Goal: Information Seeking & Learning: Learn about a topic

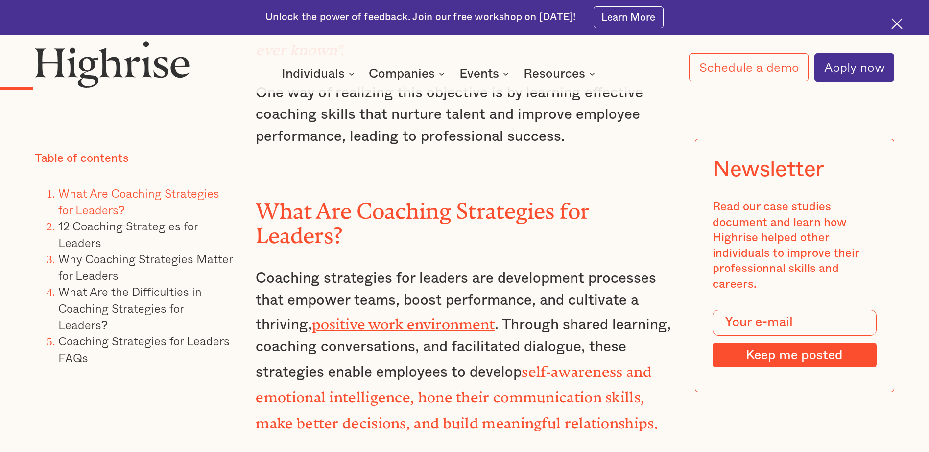
scroll to position [1420, 0]
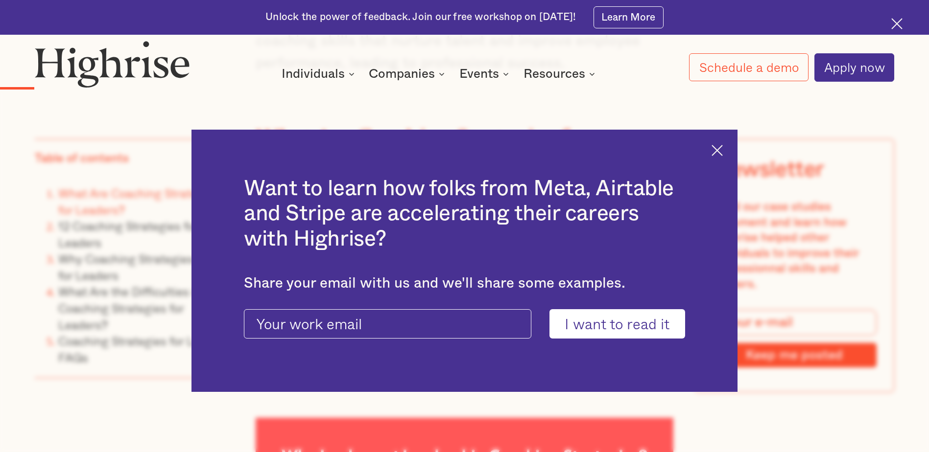
click at [723, 153] on img at bounding box center [716, 150] width 11 height 11
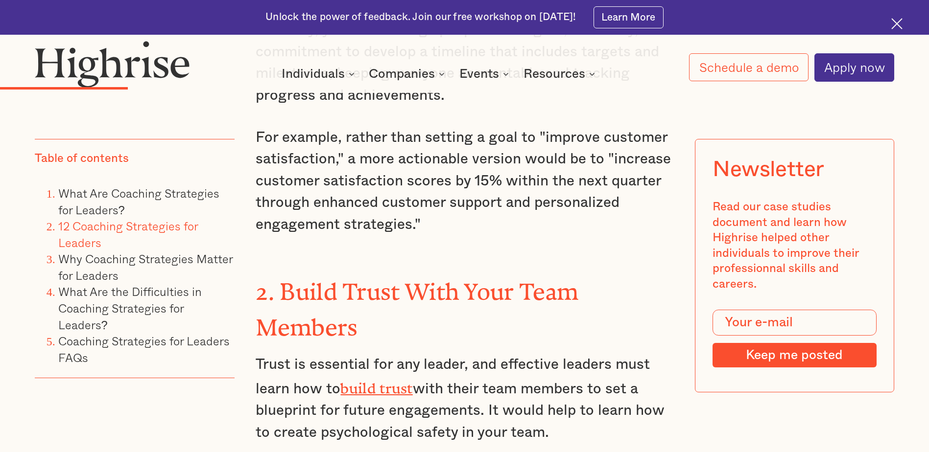
scroll to position [2644, 0]
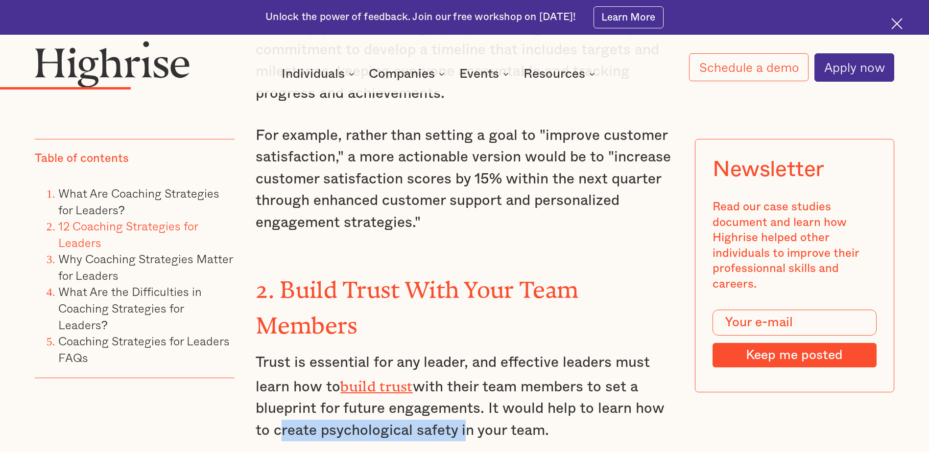
drag, startPoint x: 273, startPoint y: 308, endPoint x: 459, endPoint y: 309, distance: 185.6
click at [459, 352] on p "Trust is essential for any leader, and effective leaders must learn how to buil…" at bounding box center [464, 397] width 417 height 90
click at [589, 352] on p "Trust is essential for any leader, and effective leaders must learn how to buil…" at bounding box center [464, 397] width 417 height 90
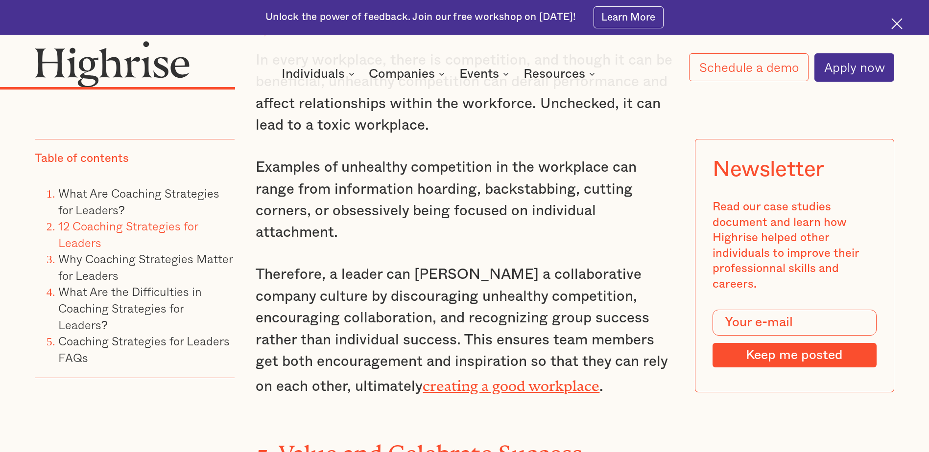
scroll to position [4113, 0]
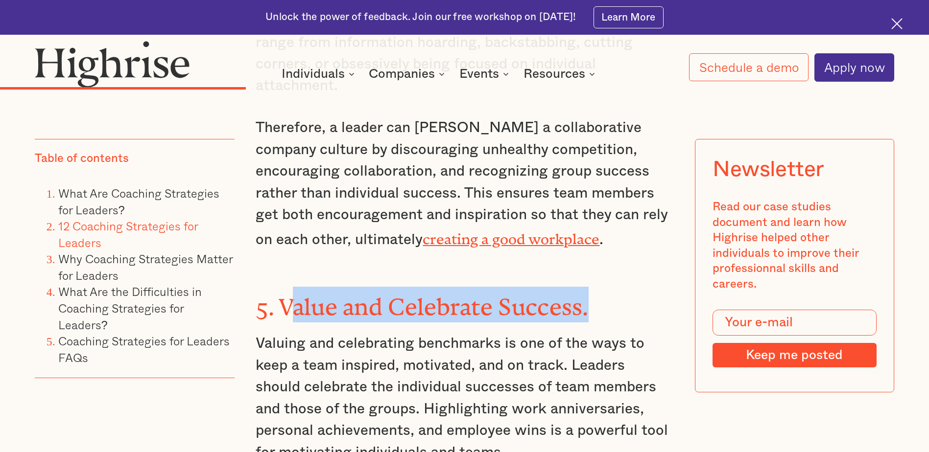
drag, startPoint x: 279, startPoint y: 142, endPoint x: 584, endPoint y: 143, distance: 305.5
click at [584, 294] on strong "5. Value and Celebrate Success." at bounding box center [422, 301] width 332 height 15
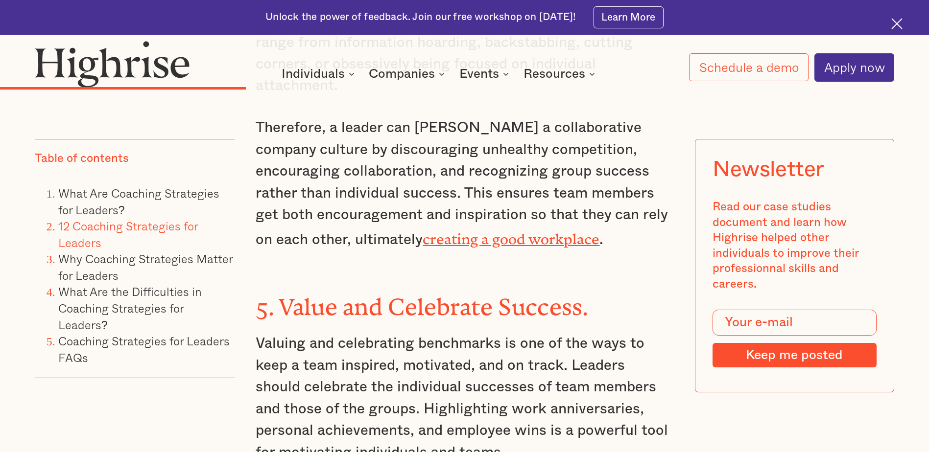
click at [588, 294] on strong "5. Value and Celebrate Success." at bounding box center [422, 301] width 332 height 15
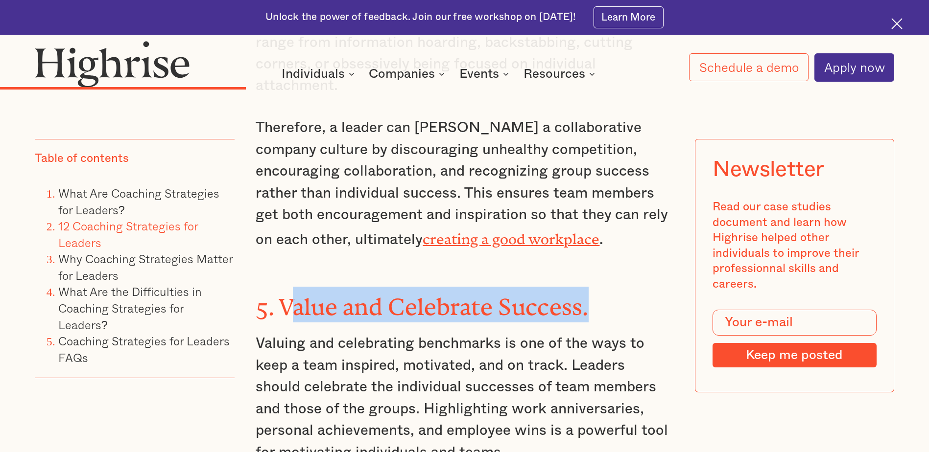
drag, startPoint x: 579, startPoint y: 145, endPoint x: 278, endPoint y: 156, distance: 301.3
click at [278, 294] on strong "5. Value and Celebrate Success." at bounding box center [422, 301] width 332 height 15
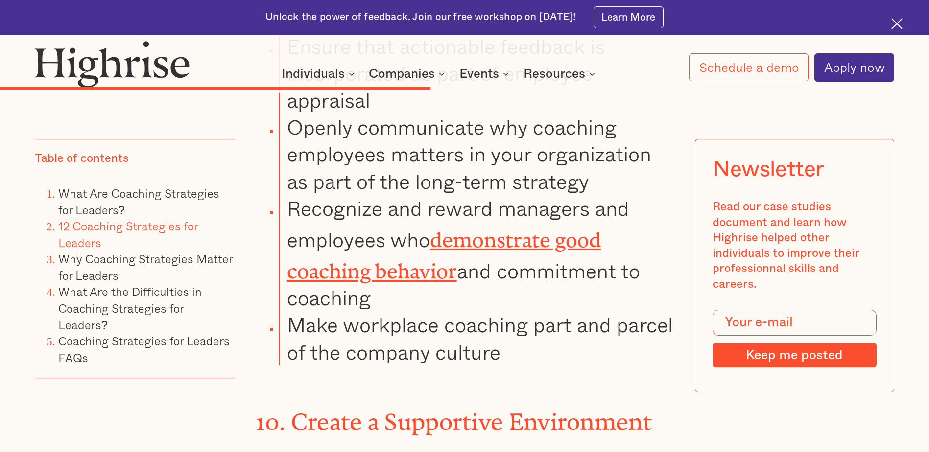
scroll to position [6463, 0]
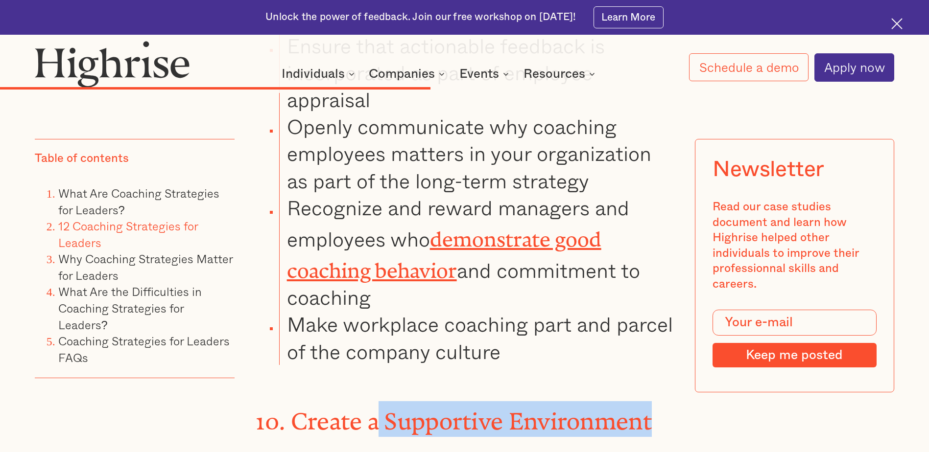
drag, startPoint x: 382, startPoint y: 182, endPoint x: 660, endPoint y: 178, distance: 277.2
click at [660, 402] on h3 "10. Create a Supportive Environment" at bounding box center [464, 420] width 417 height 36
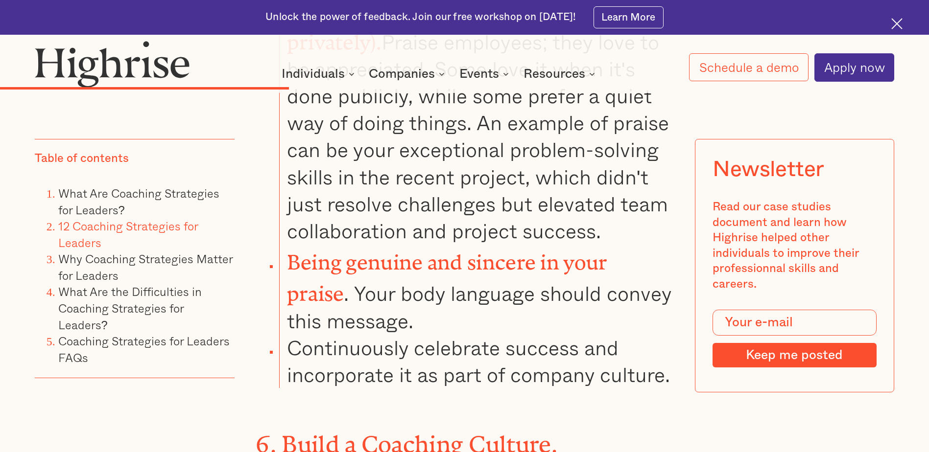
scroll to position [4696, 0]
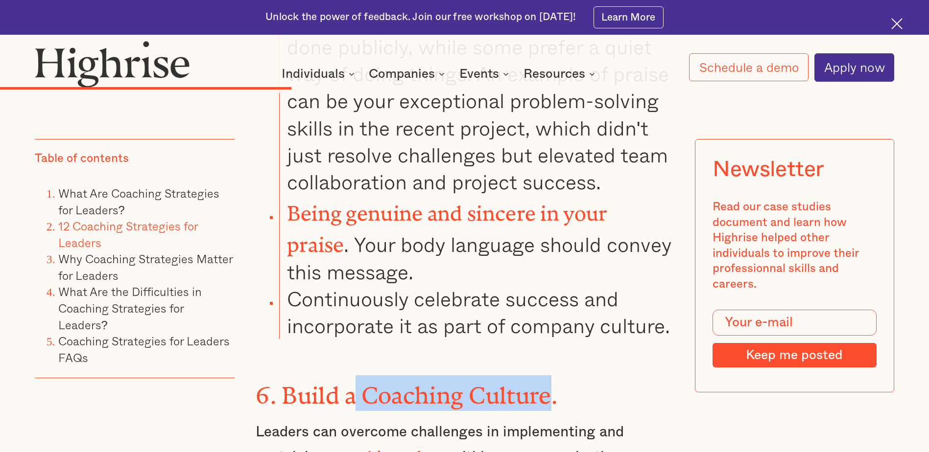
drag, startPoint x: 356, startPoint y: 221, endPoint x: 553, endPoint y: 223, distance: 196.8
click at [553, 382] on strong "6. Build a Coaching Culture." at bounding box center [406, 389] width 301 height 15
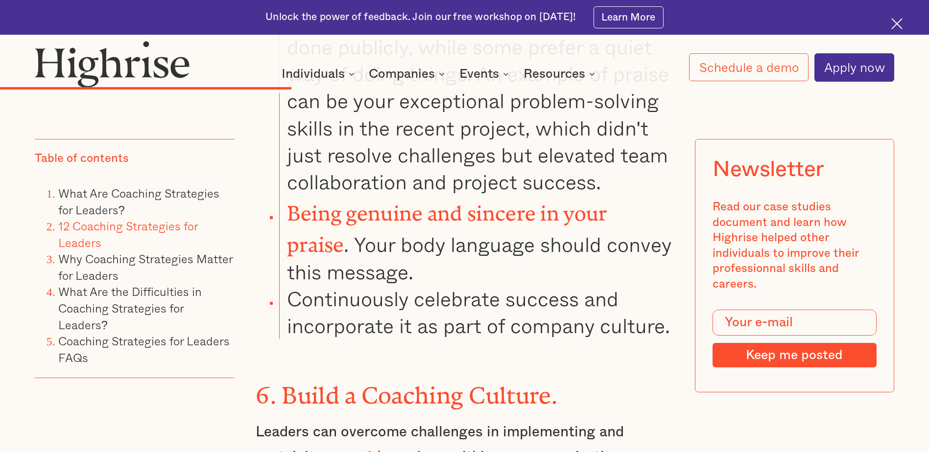
click at [557, 382] on strong "6. Build a Coaching Culture." at bounding box center [406, 389] width 301 height 15
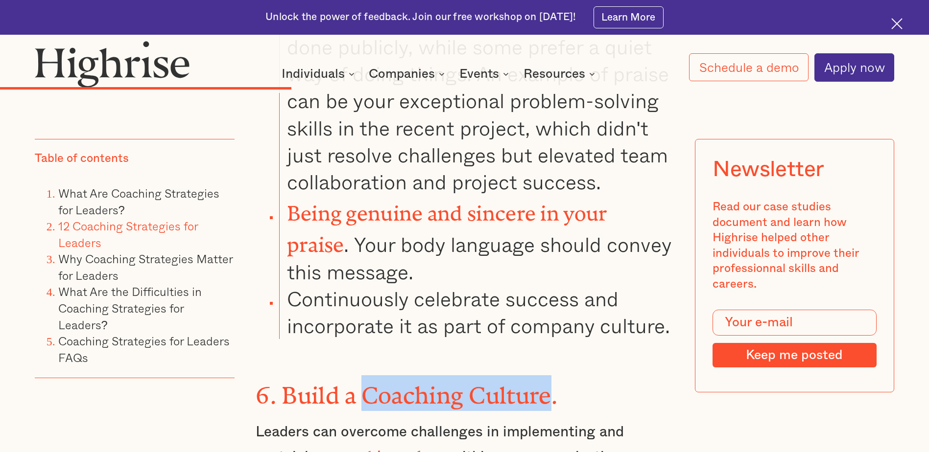
drag, startPoint x: 551, startPoint y: 215, endPoint x: 360, endPoint y: 217, distance: 190.5
click at [360, 382] on strong "6. Build a Coaching Culture." at bounding box center [406, 389] width 301 height 15
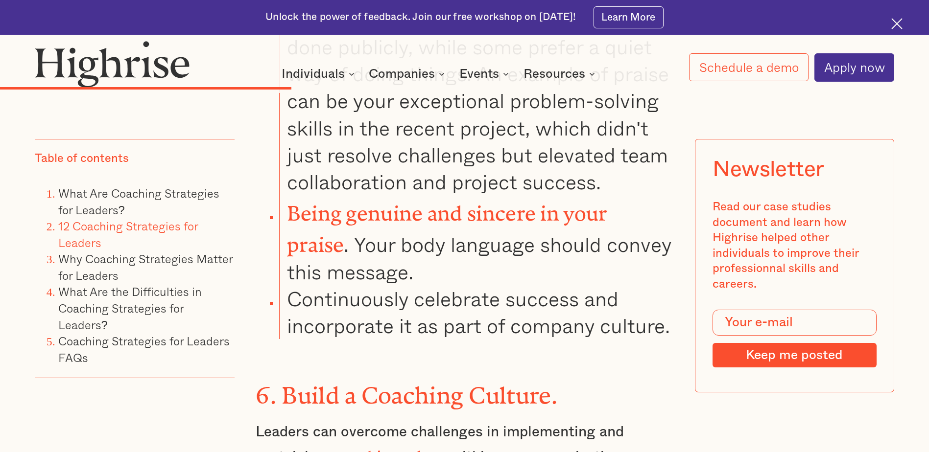
click at [588, 376] on h3 "6. Build a Coaching Culture." at bounding box center [464, 394] width 417 height 36
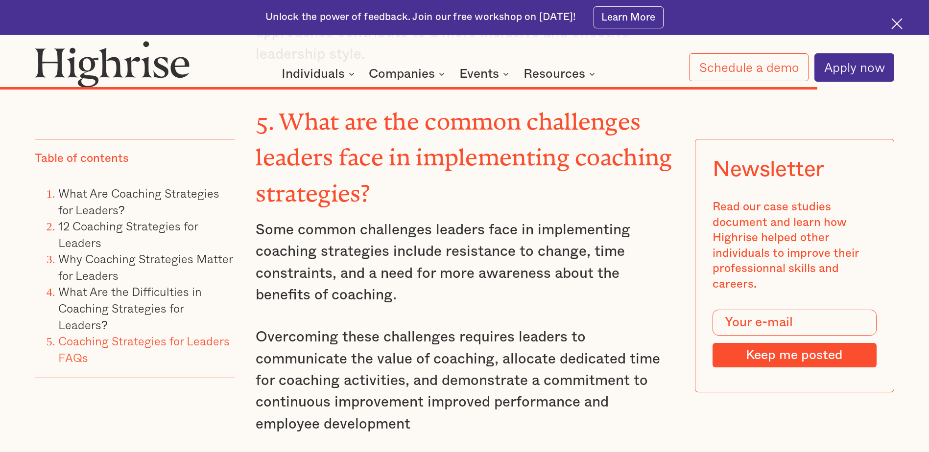
scroll to position [11404, 0]
